Goal: Task Accomplishment & Management: Complete application form

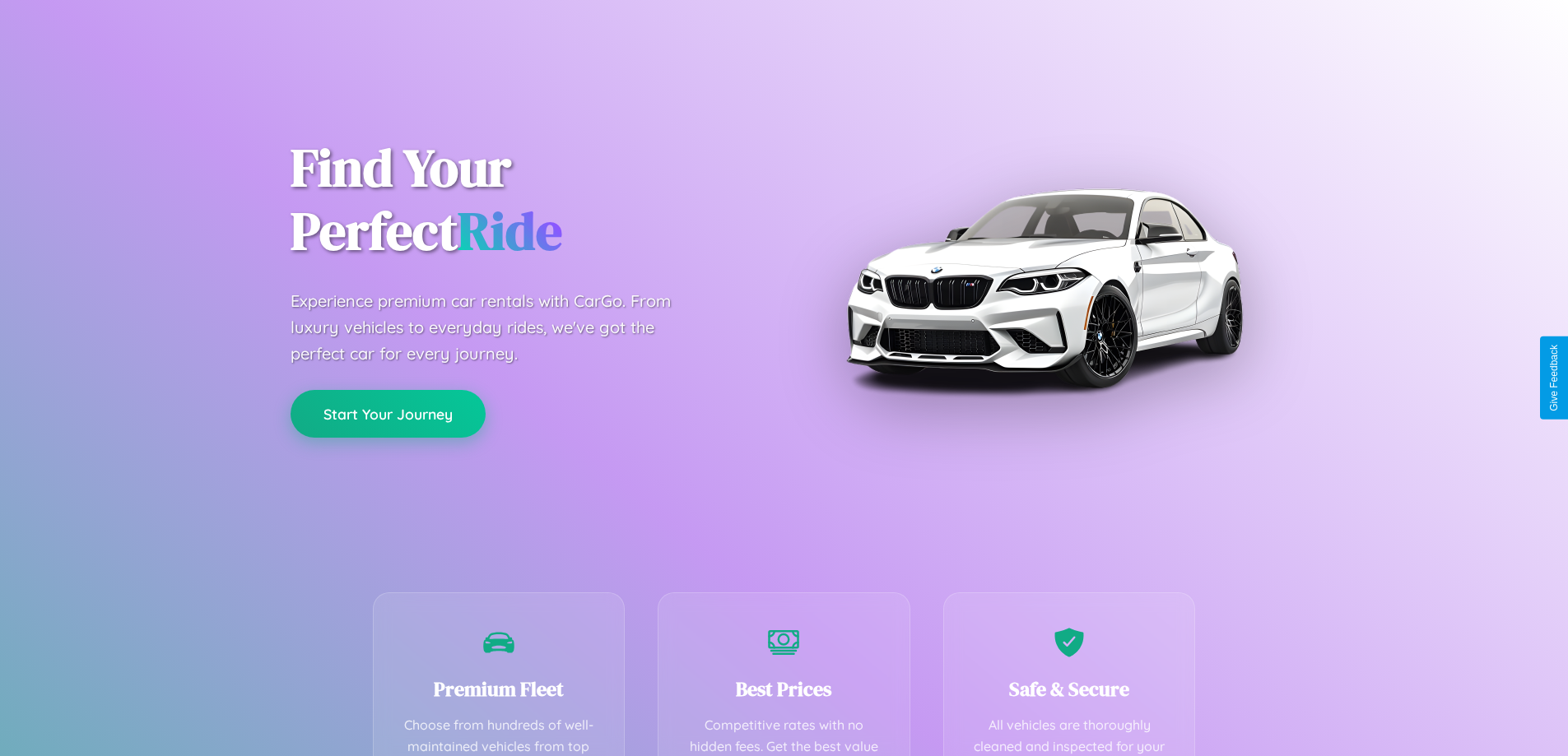
click at [387, 414] on button "Start Your Journey" at bounding box center [388, 414] width 195 height 48
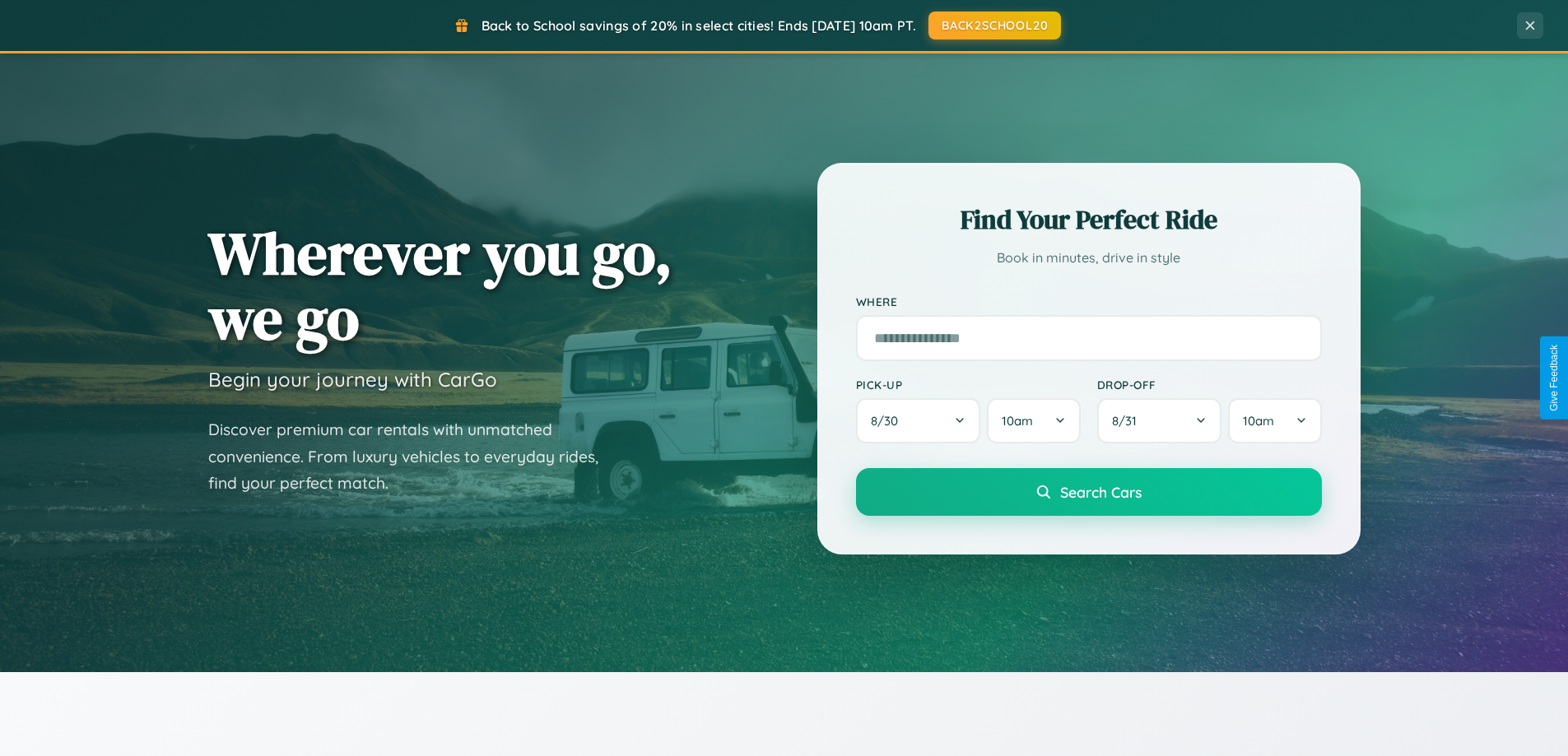
scroll to position [3166, 0]
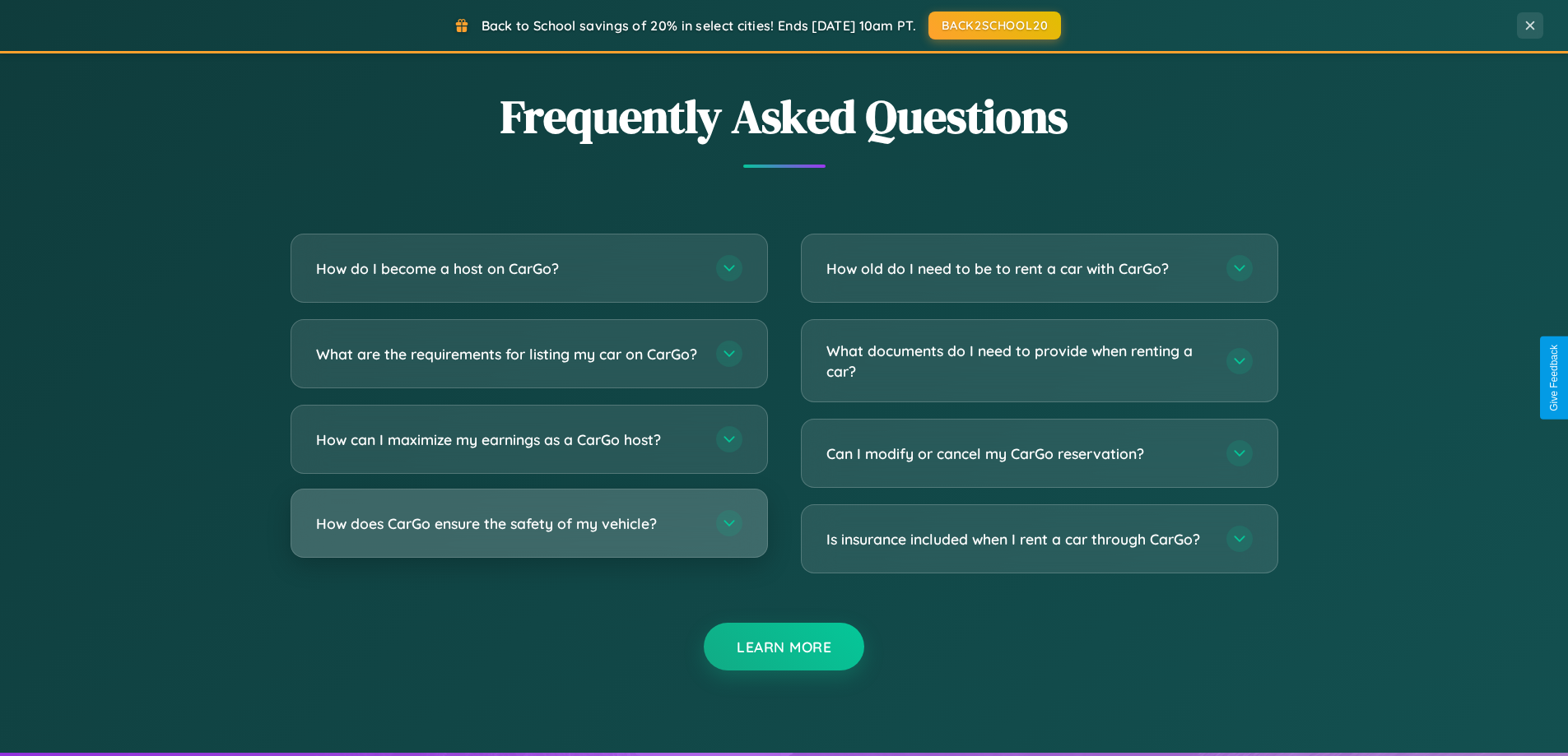
click at [529, 534] on h3 "How does CarGo ensure the safety of my vehicle?" at bounding box center [508, 524] width 383 height 21
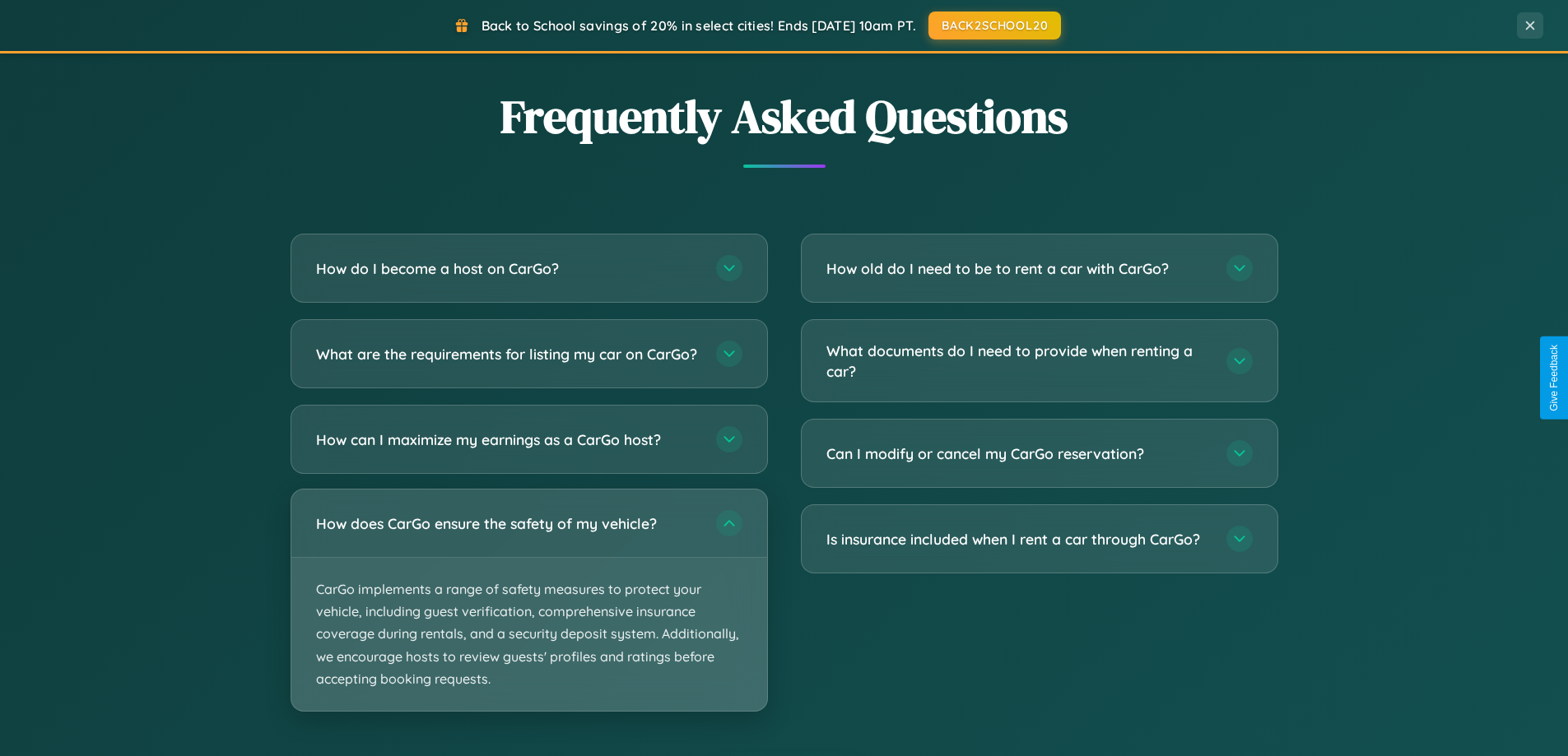
click at [529, 614] on p "CarGo implements a range of safety measures to protect your vehicle, including …" at bounding box center [530, 635] width 476 height 153
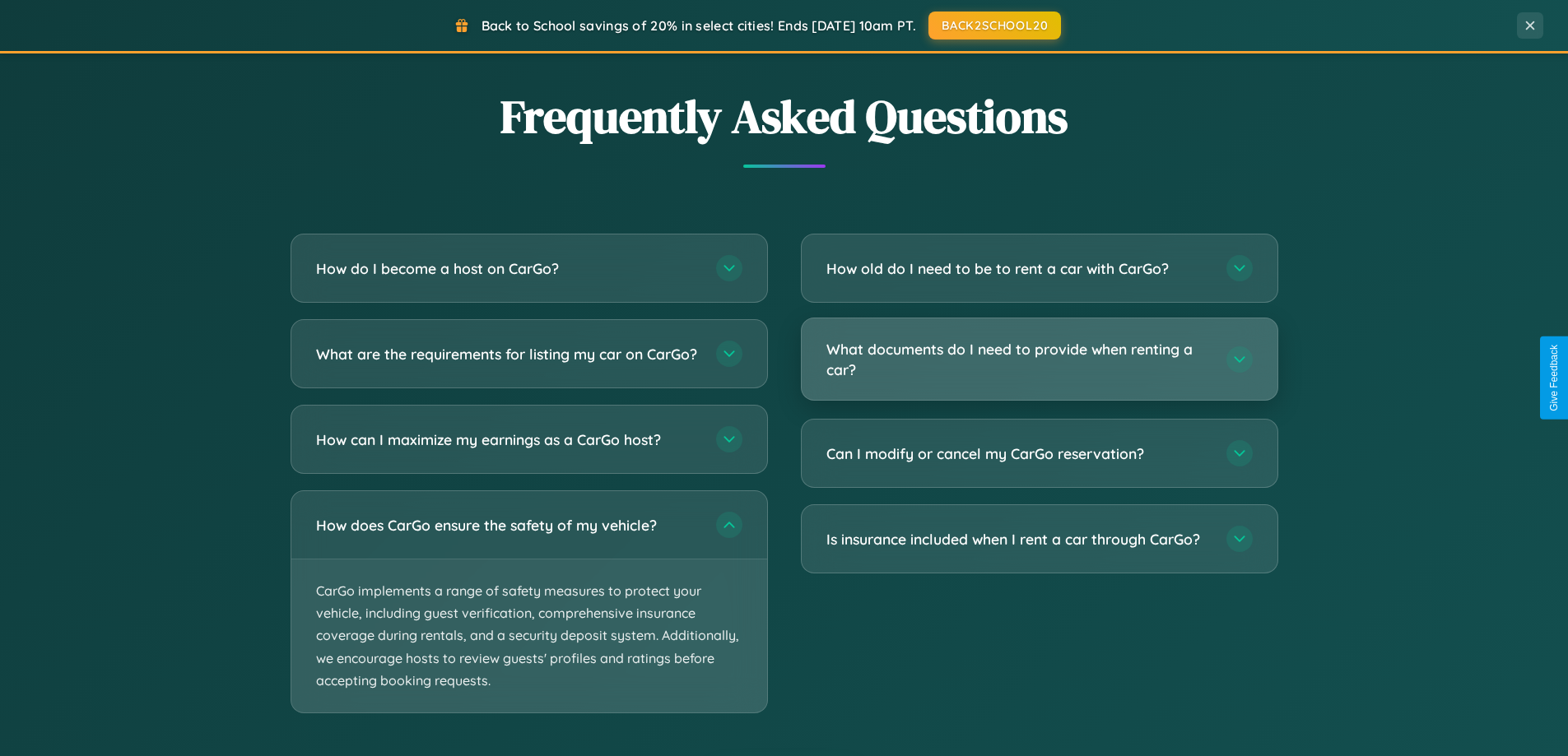
click at [1038, 360] on h3 "What documents do I need to provide when renting a car?" at bounding box center [1017, 359] width 383 height 40
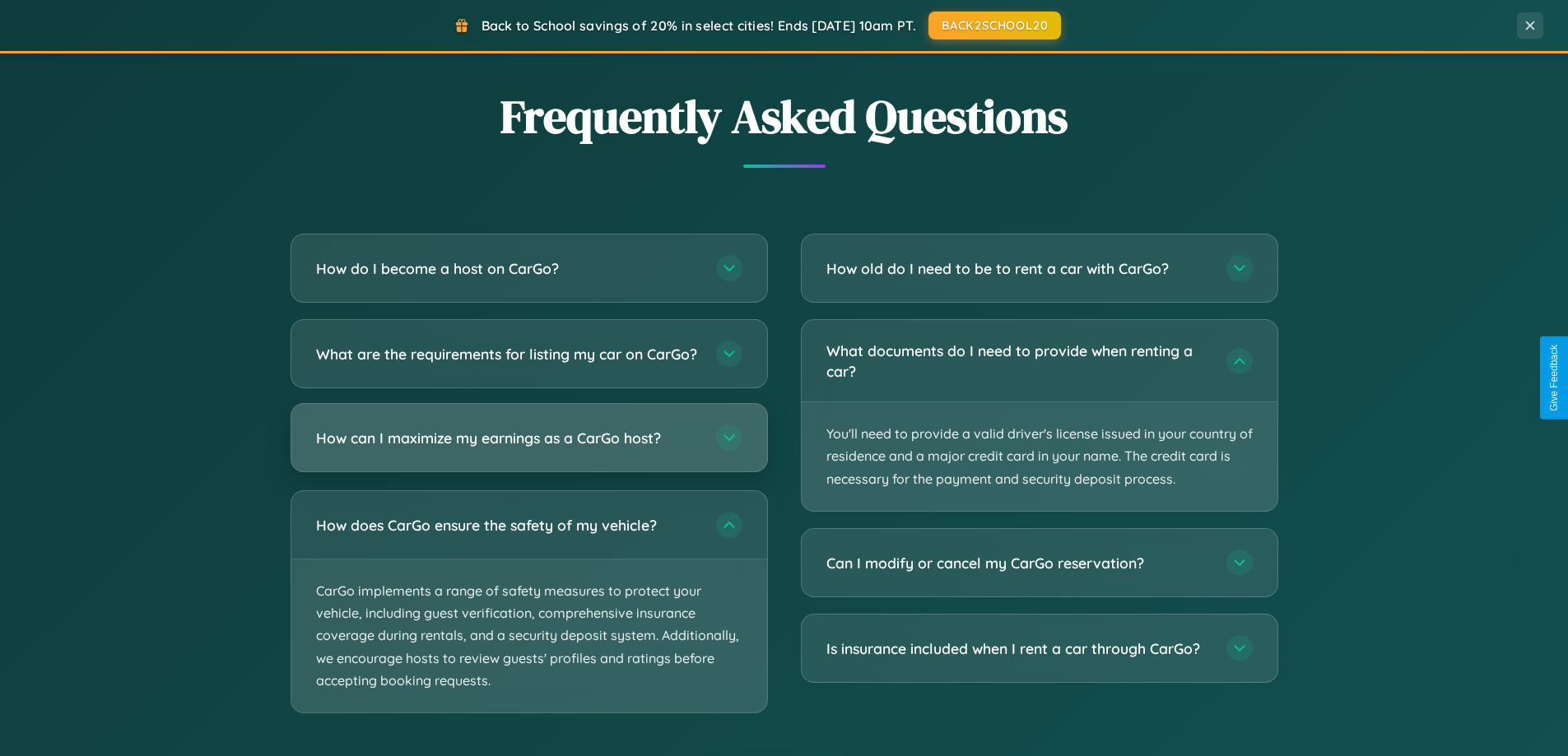
click at [529, 448] on h3 "How can I maximize my earnings as a CarGo host?" at bounding box center [508, 439] width 383 height 21
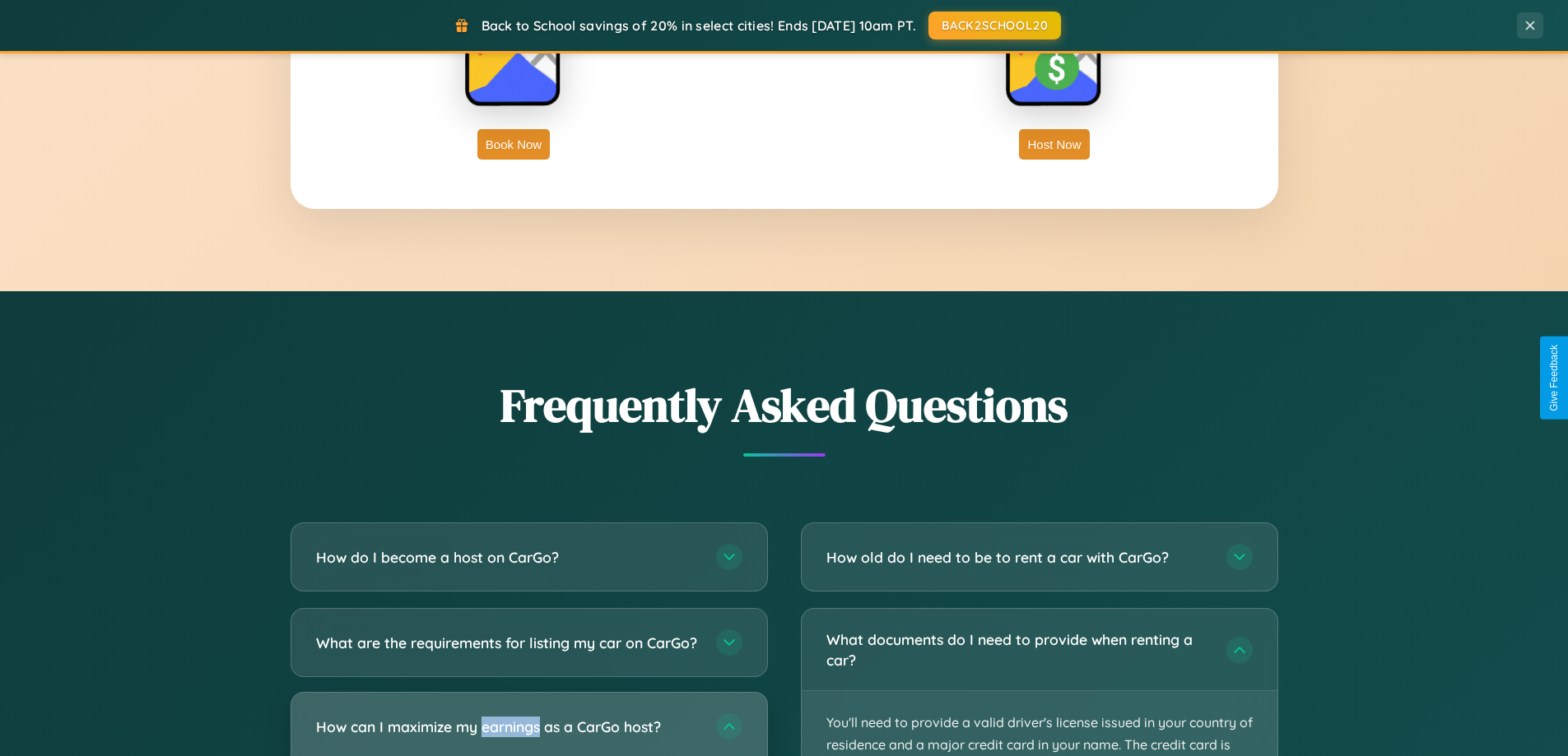
scroll to position [1133, 0]
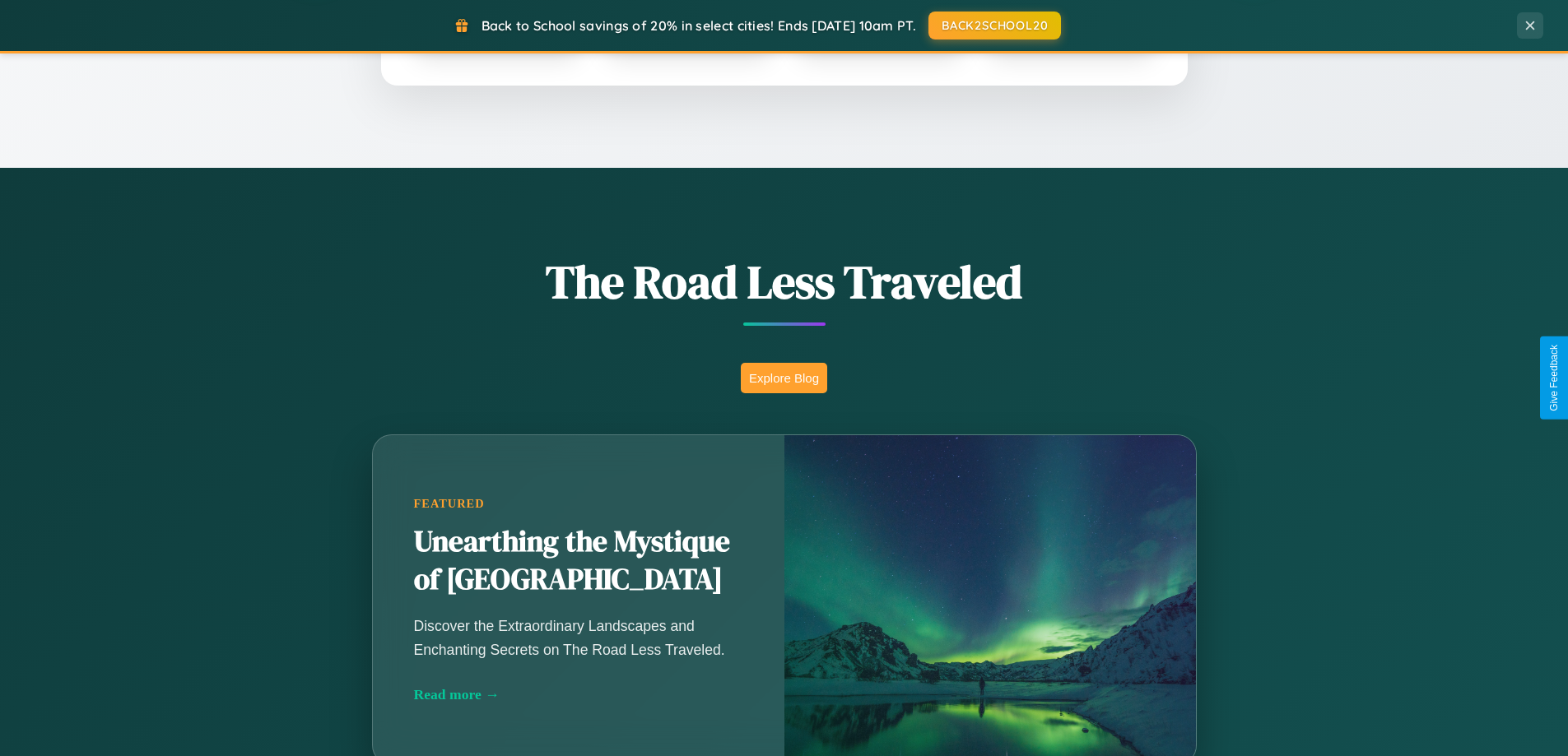
click at [784, 378] on button "Explore Blog" at bounding box center [784, 378] width 86 height 31
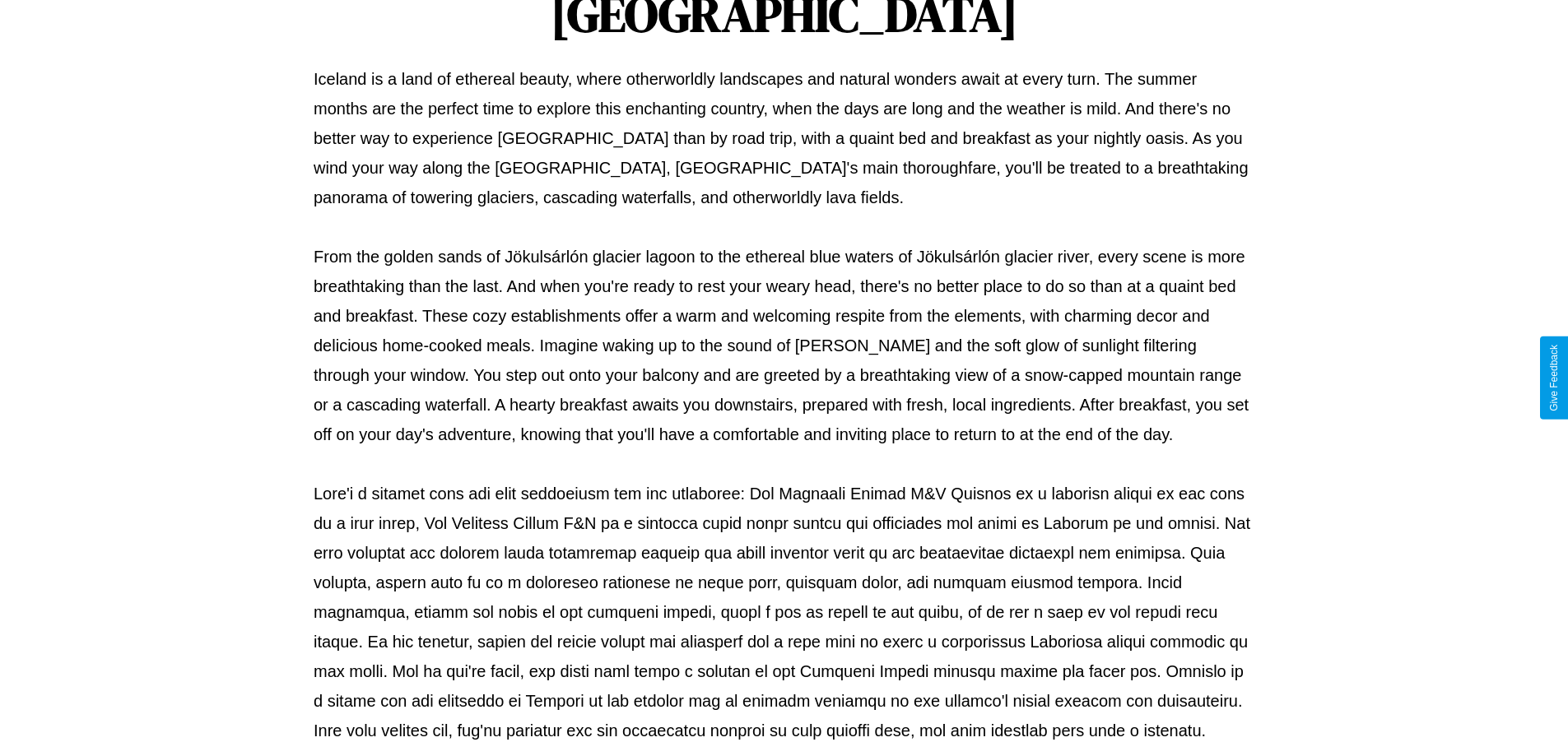
scroll to position [532, 0]
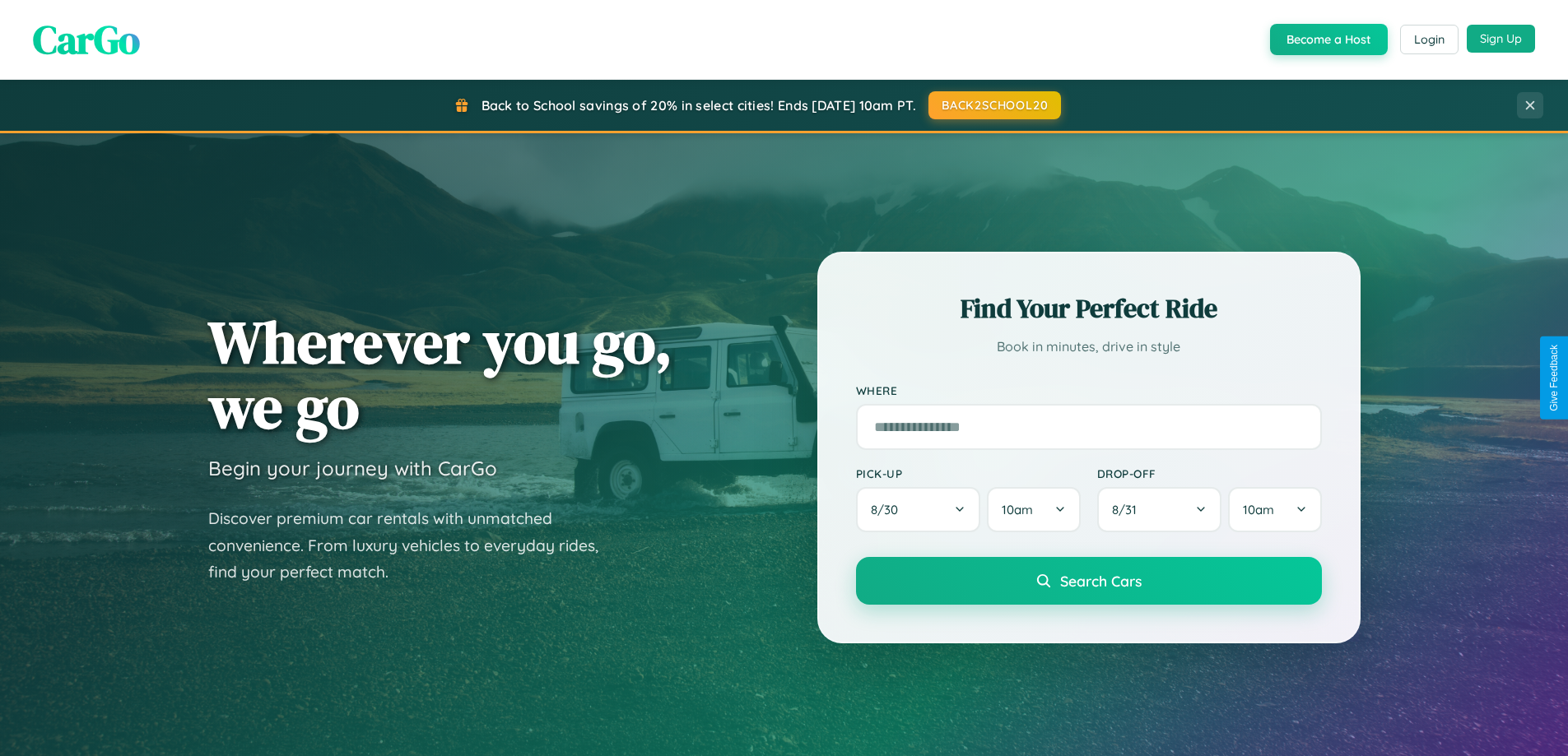
click at [1500, 39] on button "Sign Up" at bounding box center [1500, 38] width 68 height 28
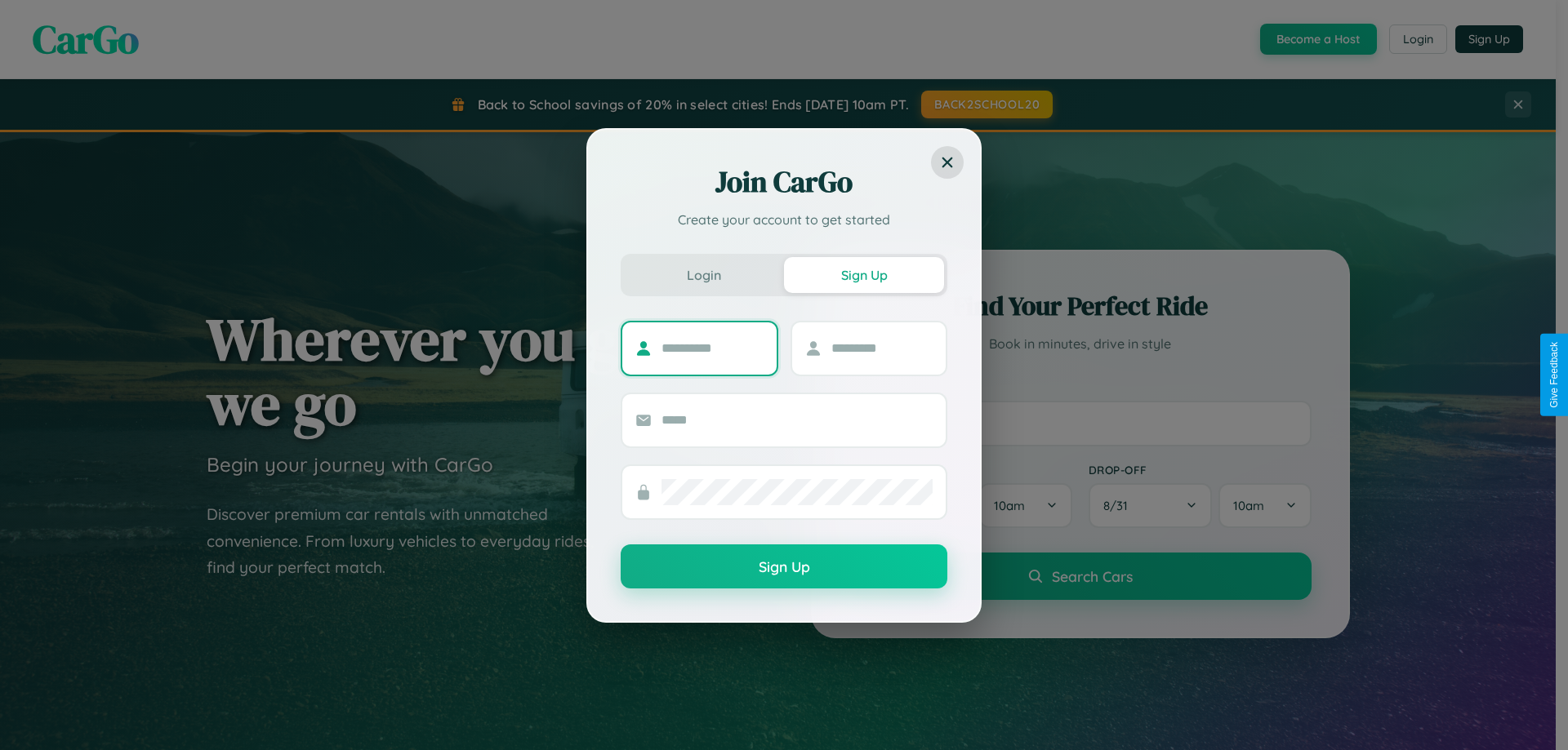
click at [712, 348] on input "text" at bounding box center [712, 349] width 102 height 27
type input "*******"
click at [881, 348] on input "text" at bounding box center [882, 349] width 102 height 27
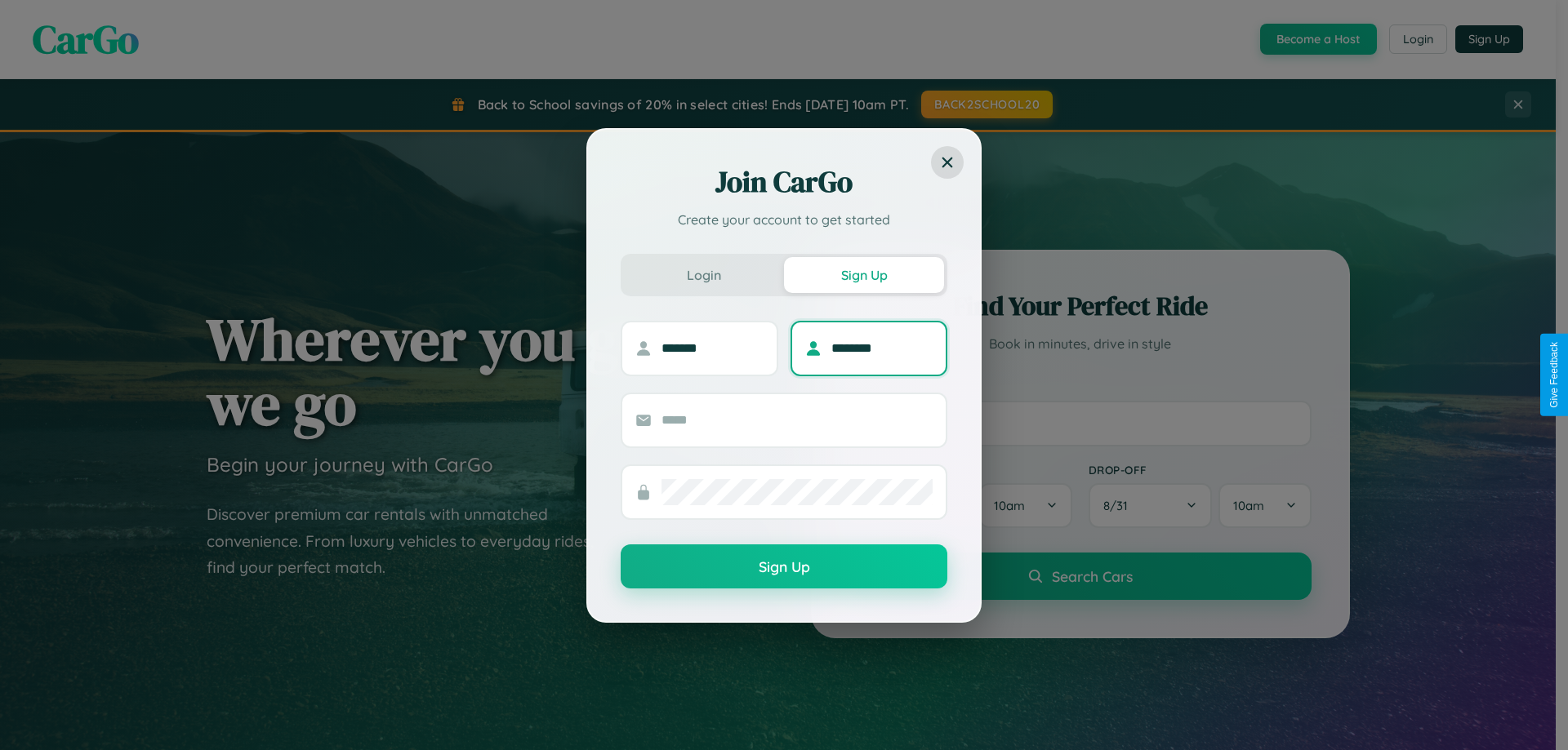
type input "********"
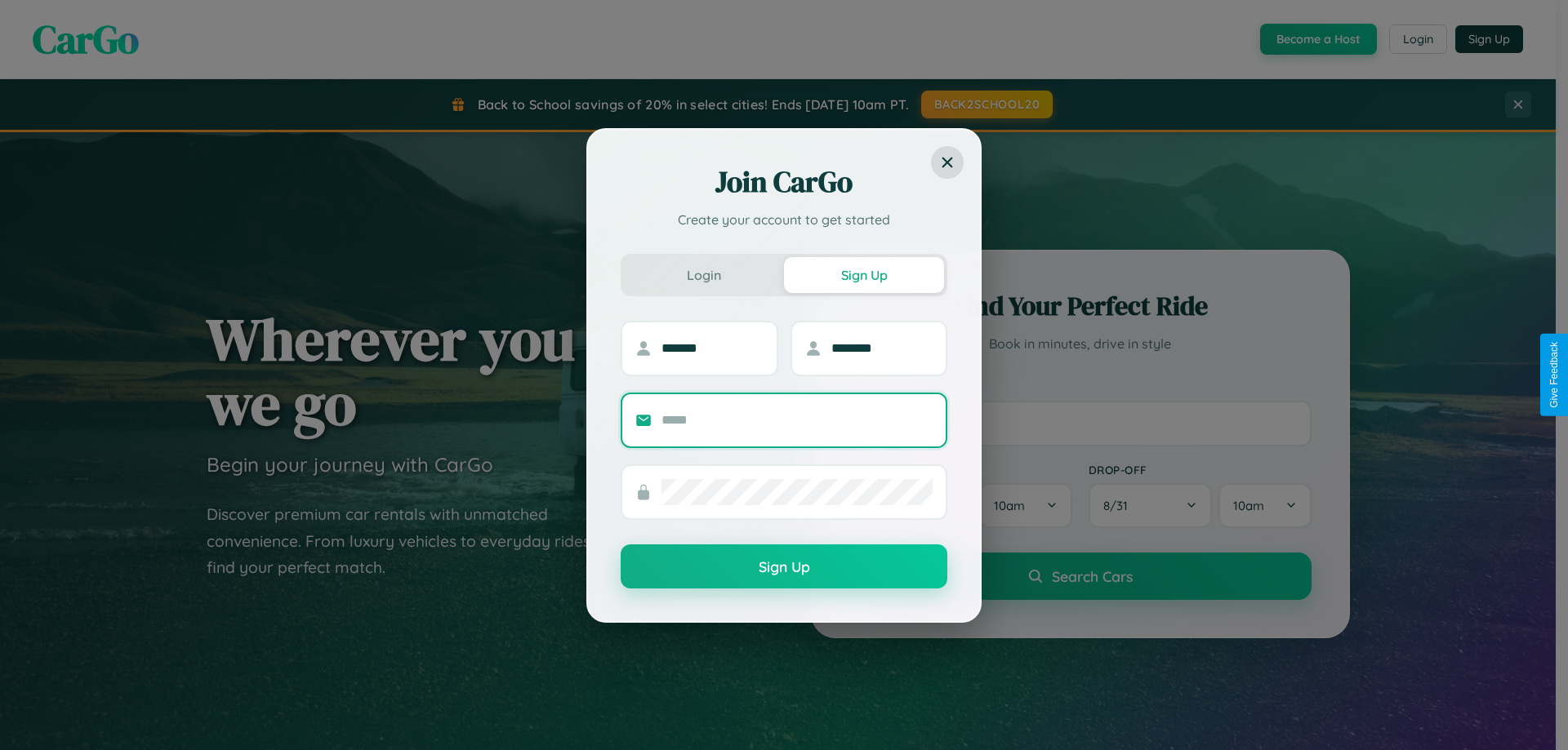
click at [797, 419] on input "text" at bounding box center [797, 421] width 271 height 27
type input "**********"
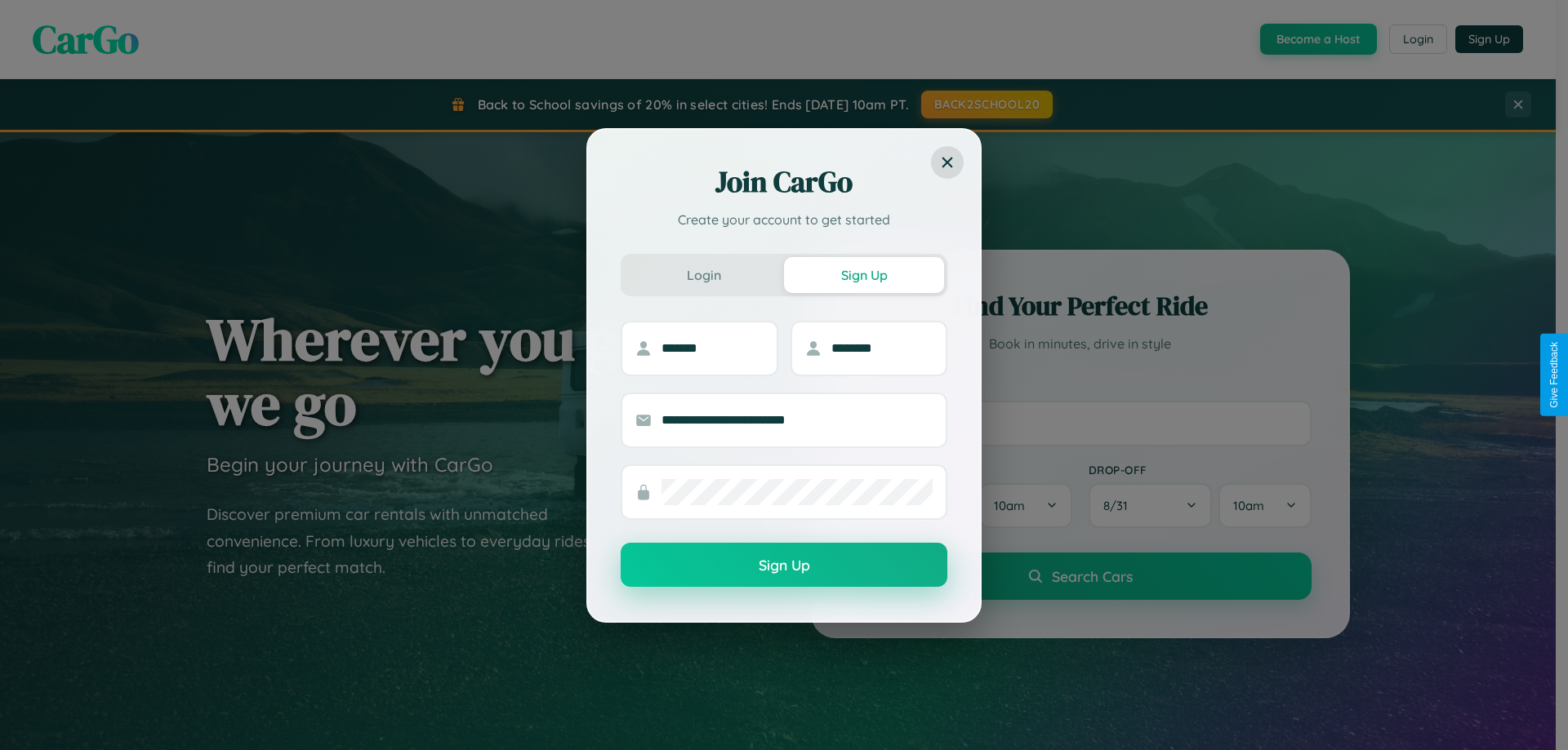
click at [784, 566] on button "Sign Up" at bounding box center [784, 564] width 326 height 44
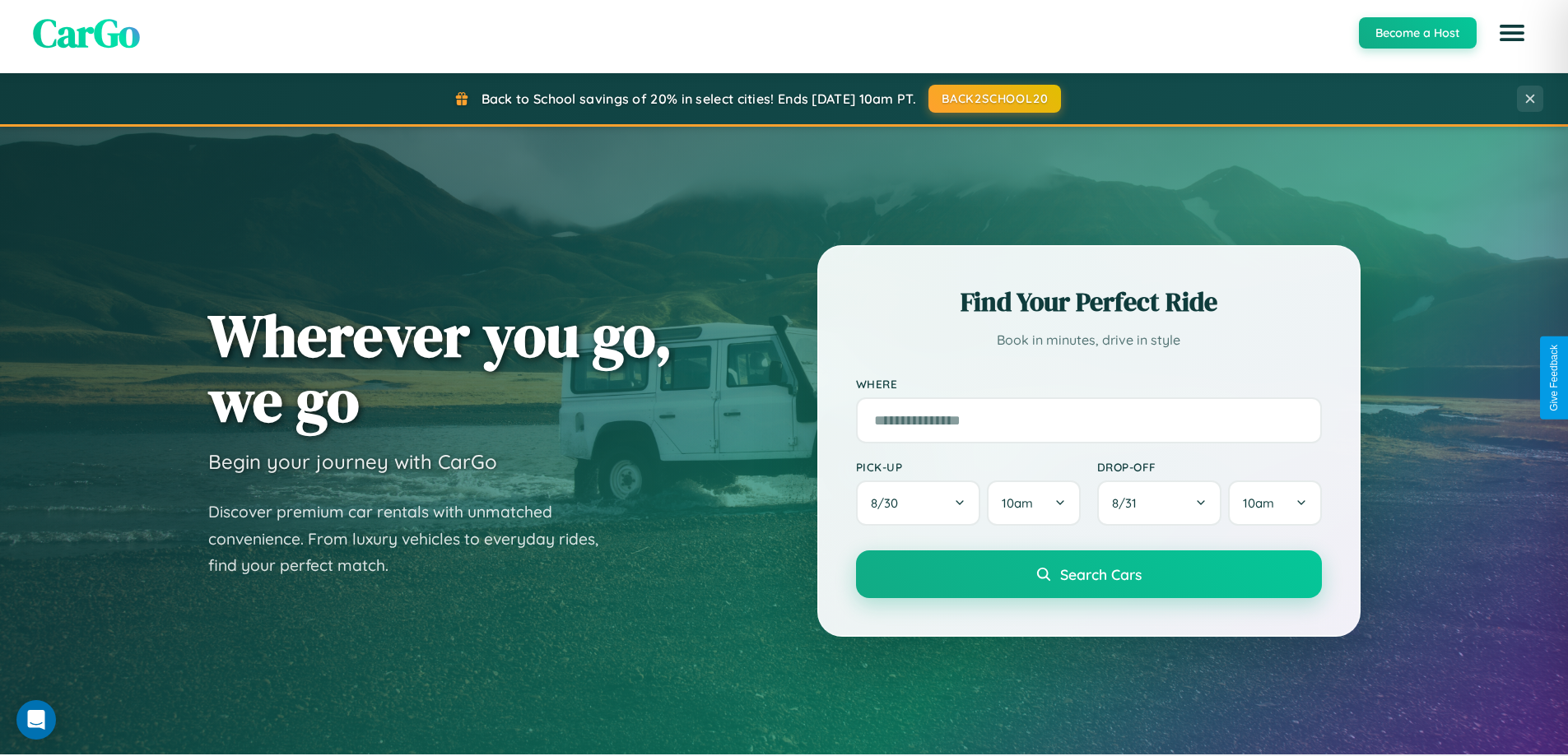
scroll to position [709, 0]
